Goal: Information Seeking & Learning: Learn about a topic

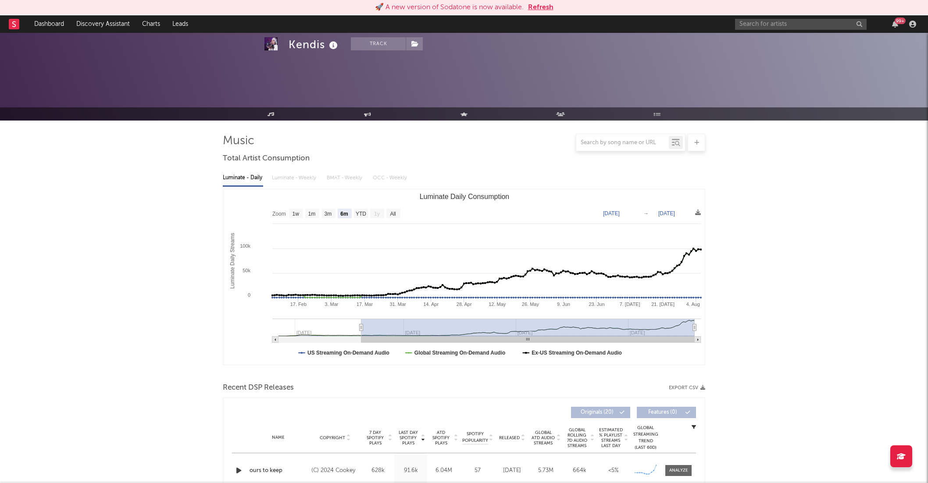
select select "6m"
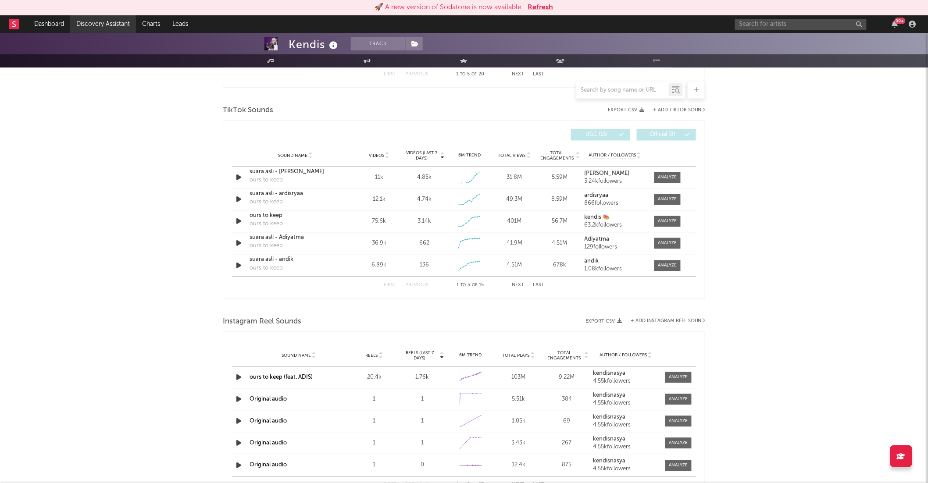
click at [106, 22] on link "Discovery Assistant" at bounding box center [103, 24] width 66 height 18
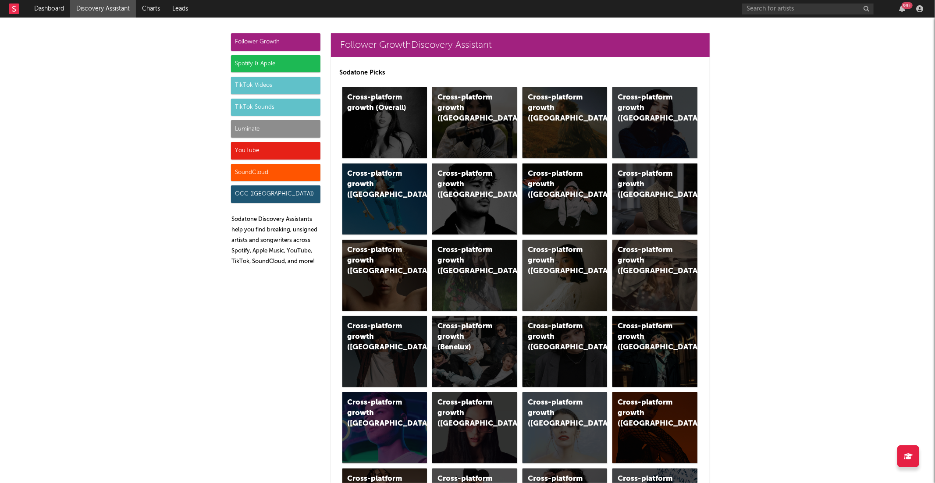
click at [246, 125] on div "Luminate" at bounding box center [275, 129] width 89 height 18
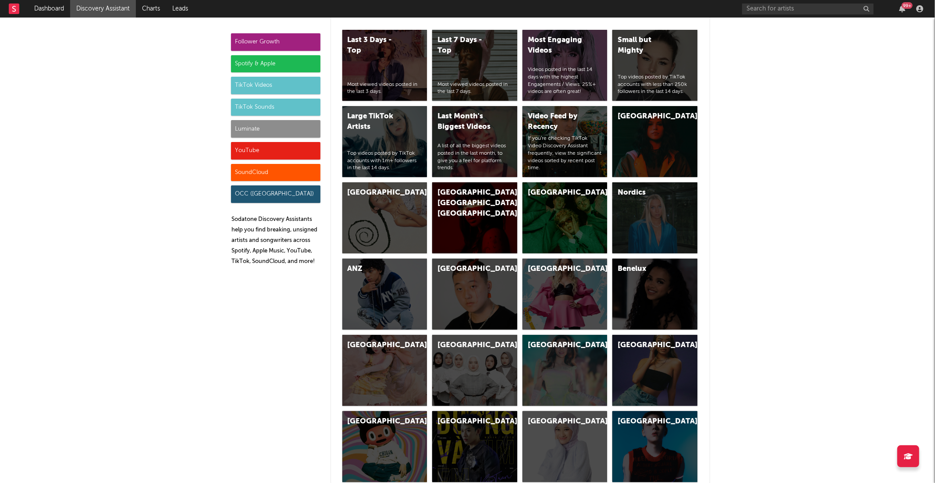
scroll to position [3895, 0]
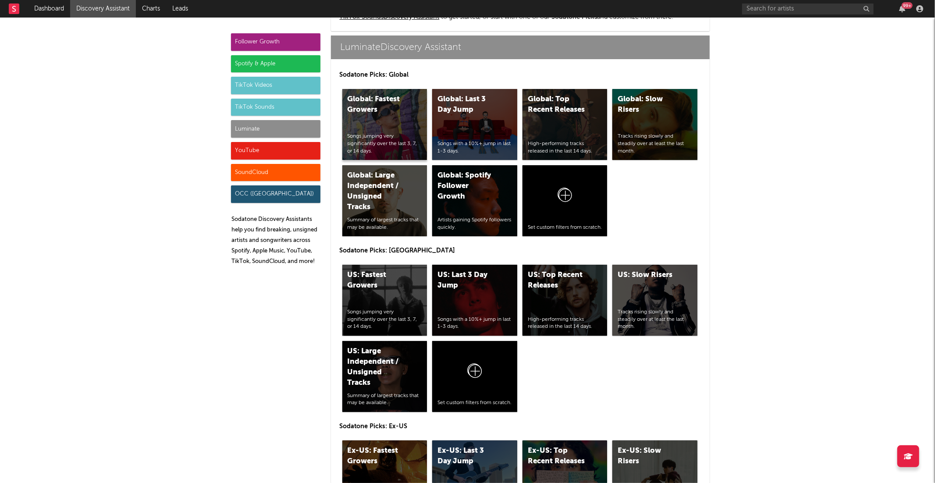
click at [377, 126] on div "Global: Fastest Growers Songs jumping very significantly over the last 3, 7, or…" at bounding box center [384, 124] width 85 height 71
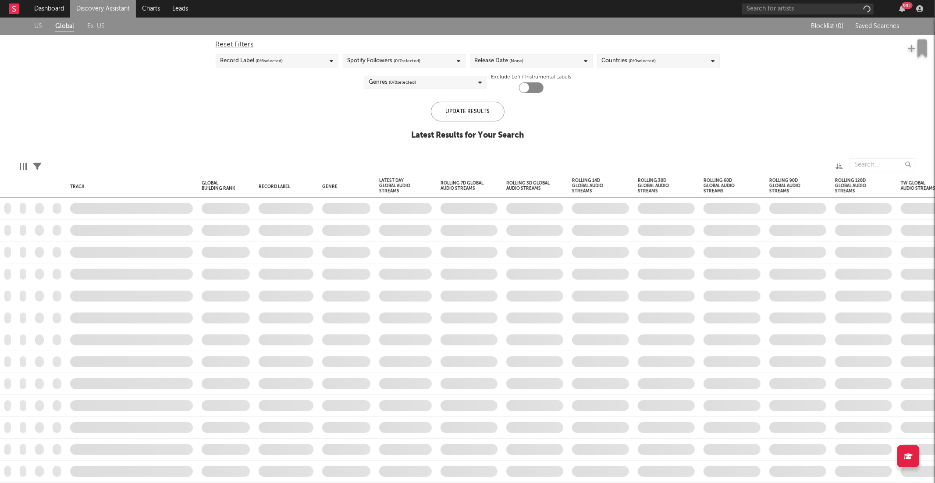
checkbox input "true"
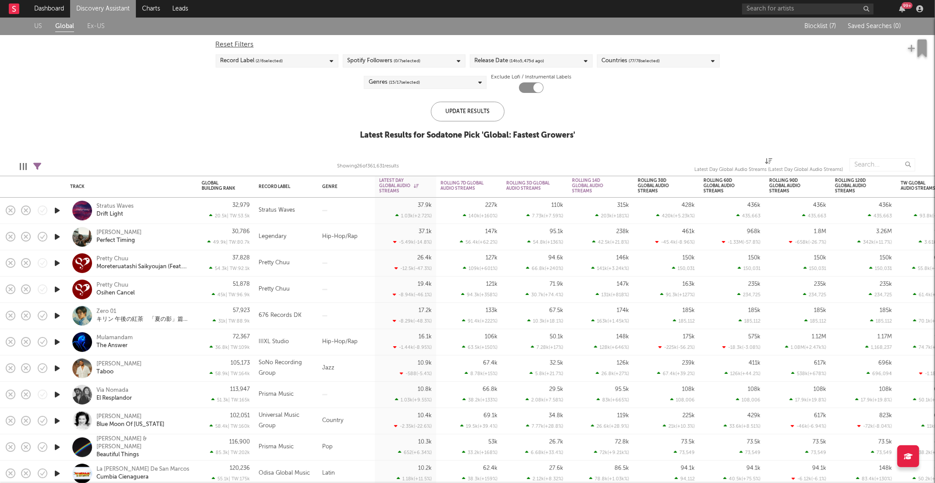
click at [106, 2] on link "Discovery Assistant" at bounding box center [103, 9] width 66 height 18
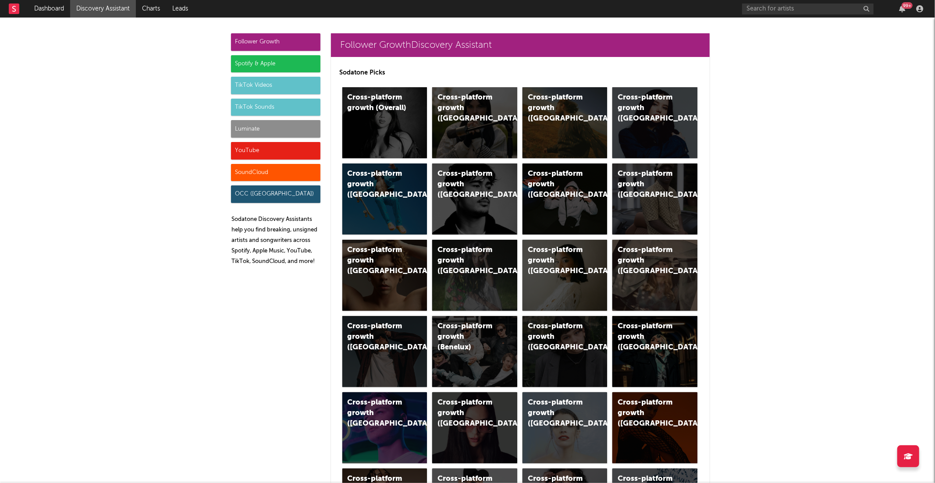
click at [256, 127] on div "Luminate" at bounding box center [275, 129] width 89 height 18
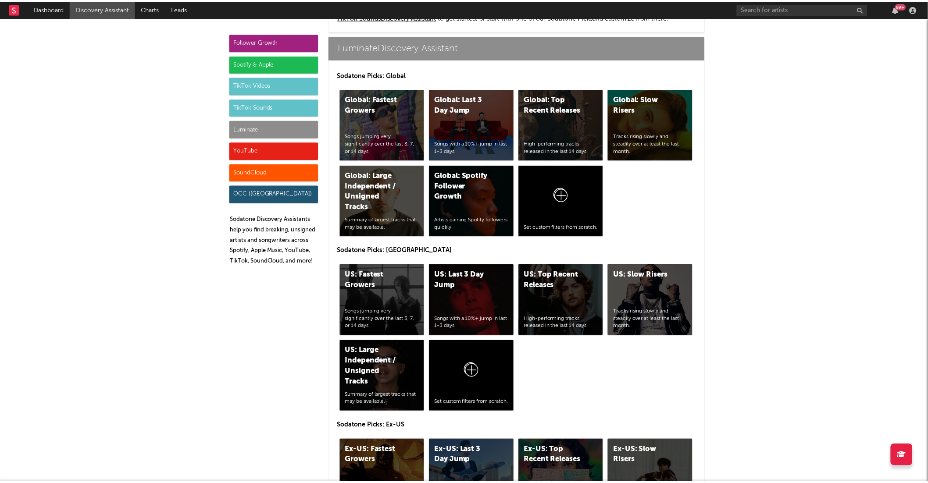
scroll to position [3895, 0]
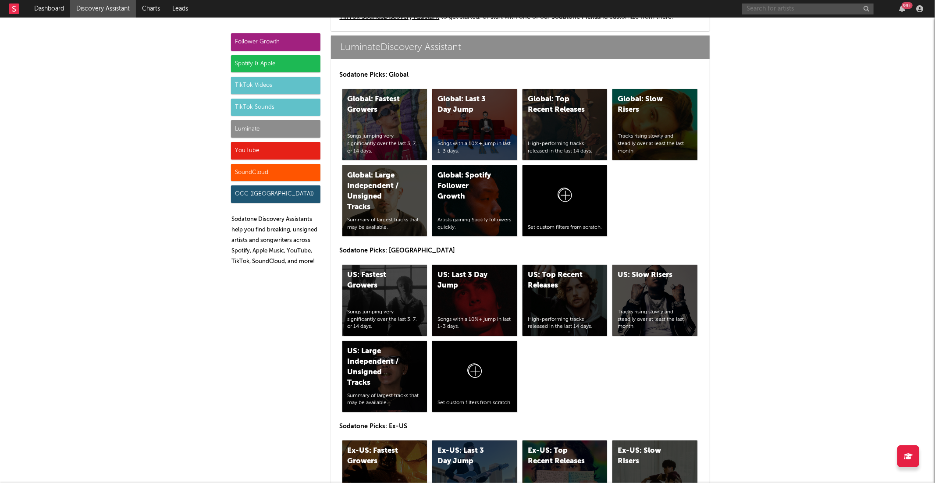
click at [813, 8] on input "text" at bounding box center [808, 9] width 132 height 11
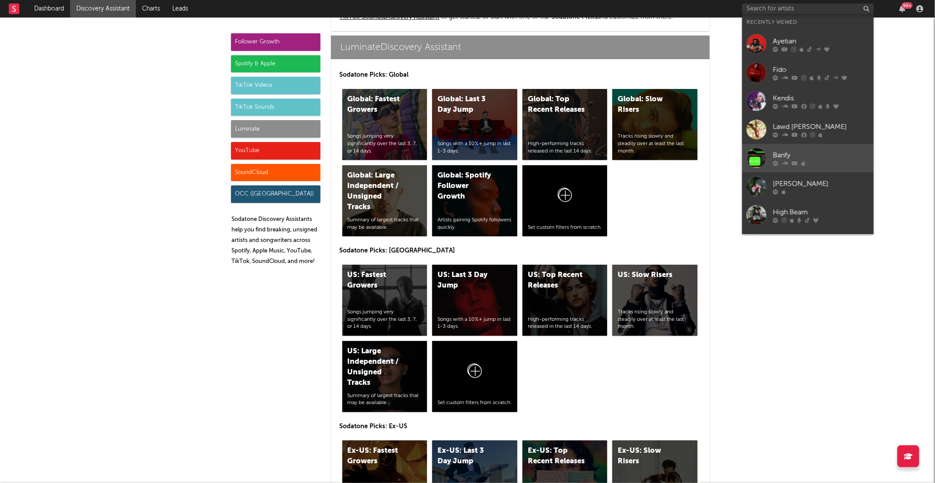
click at [828, 153] on div "Banfy" at bounding box center [821, 155] width 96 height 11
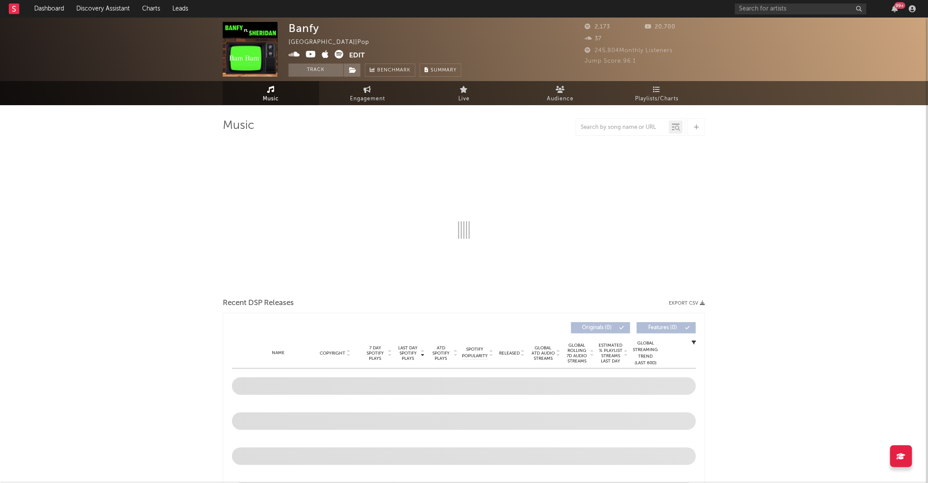
select select "1w"
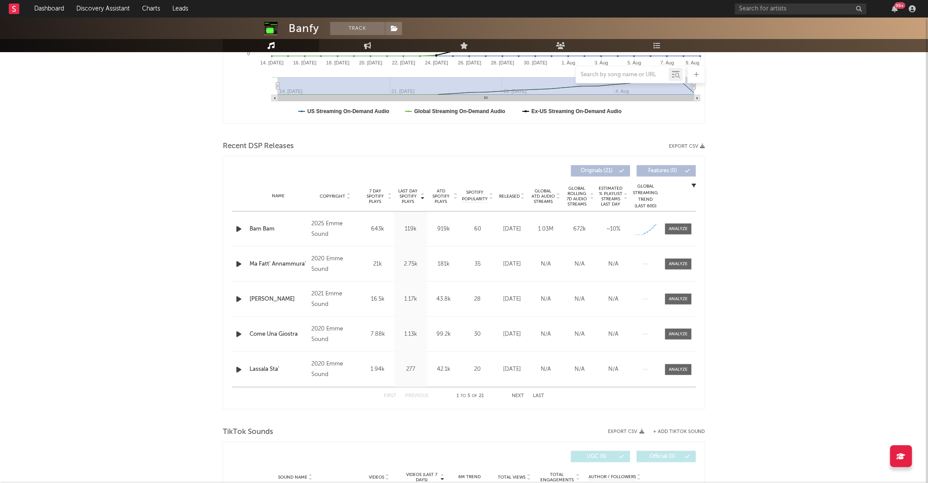
scroll to position [227, 0]
click at [673, 228] on div at bounding box center [678, 228] width 19 height 7
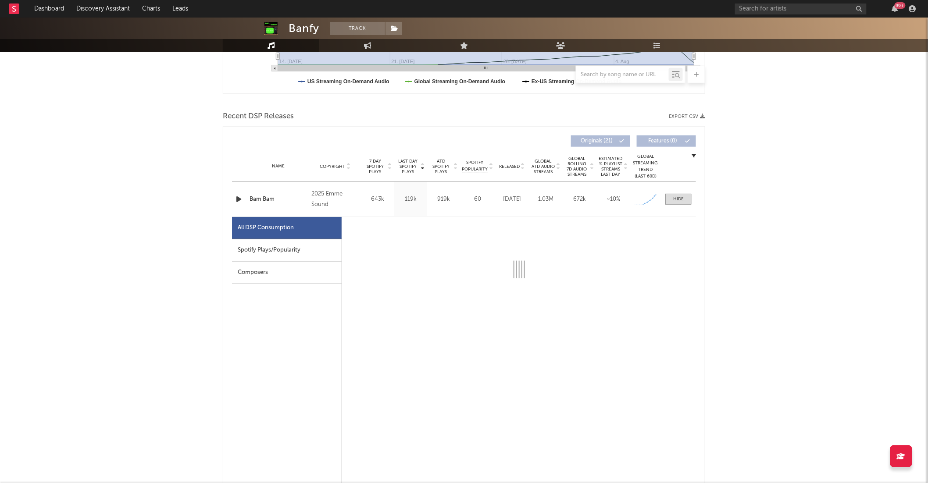
select select "1w"
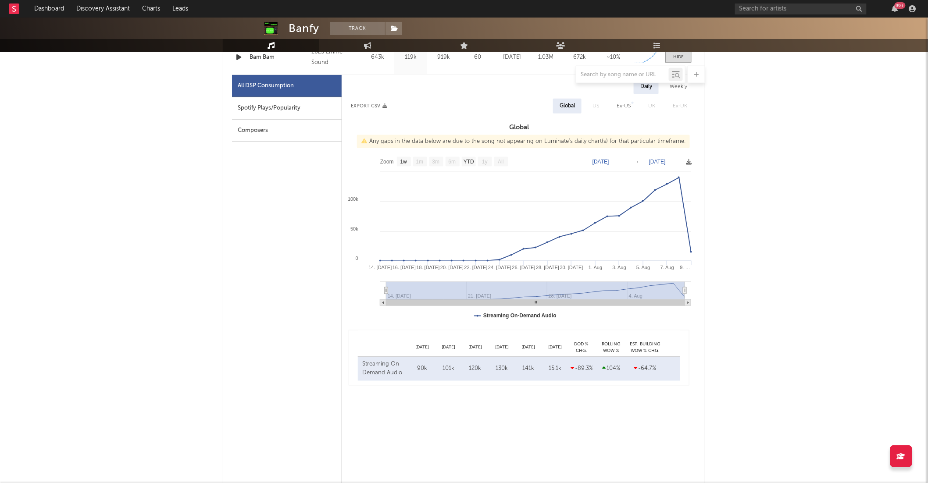
scroll to position [418, 0]
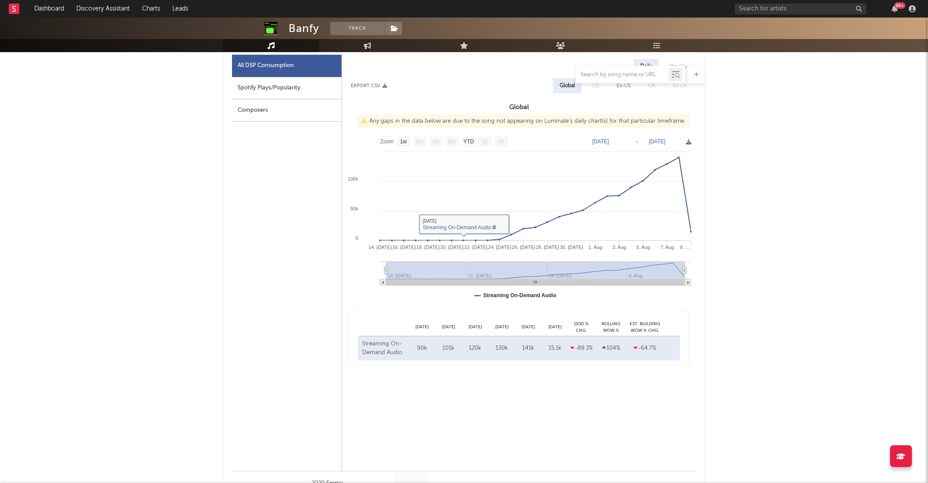
click at [247, 83] on div at bounding box center [464, 75] width 482 height 18
click at [256, 88] on div "Spotify Plays/Popularity" at bounding box center [287, 88] width 110 height 22
select select "1w"
